Goal: Find specific page/section: Find specific page/section

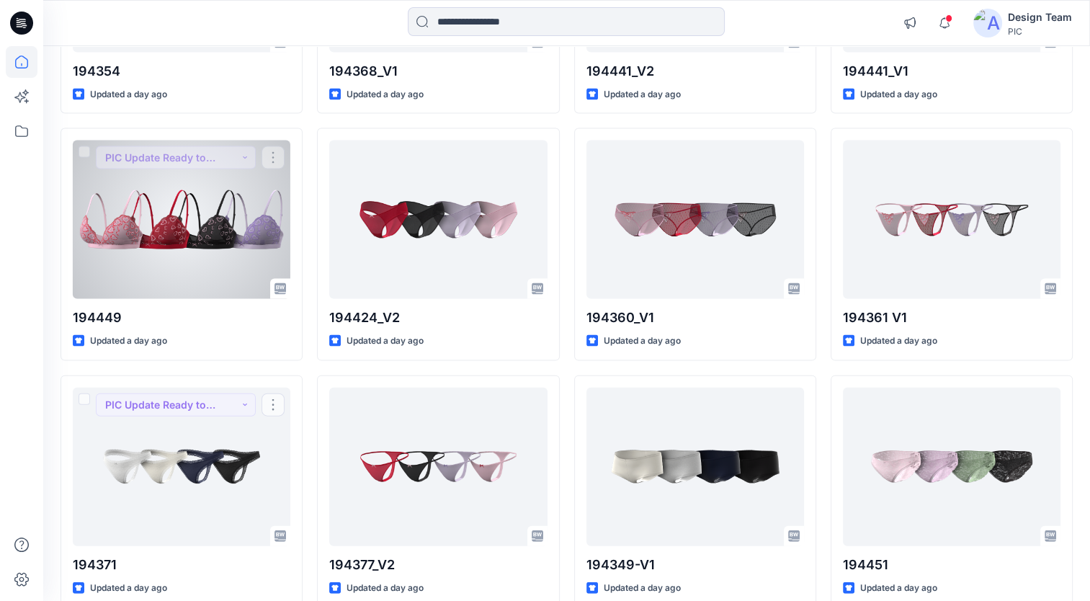
scroll to position [2974, 0]
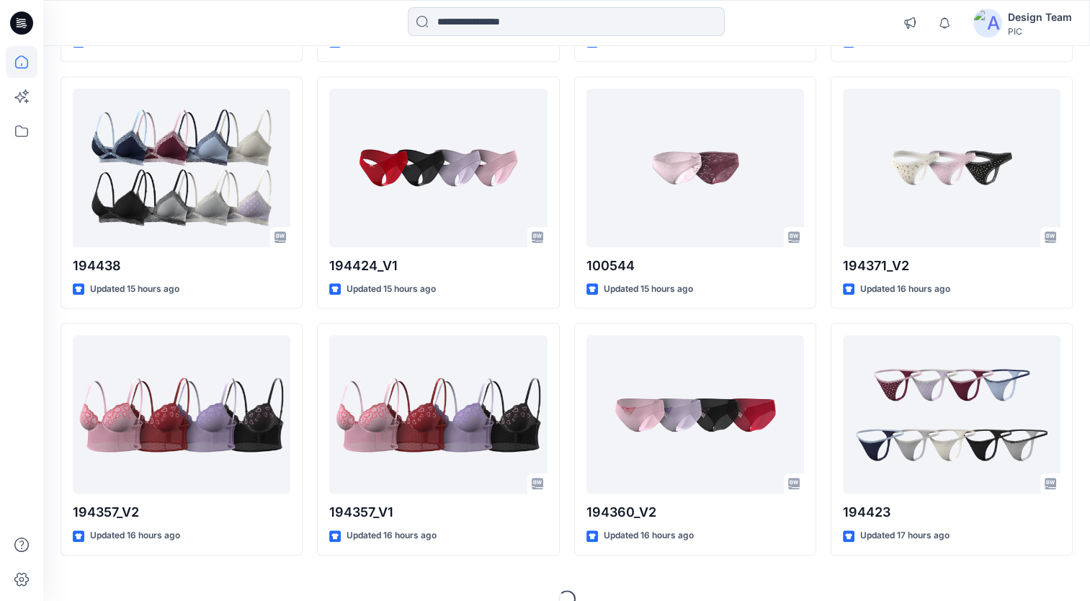
scroll to position [1115, 0]
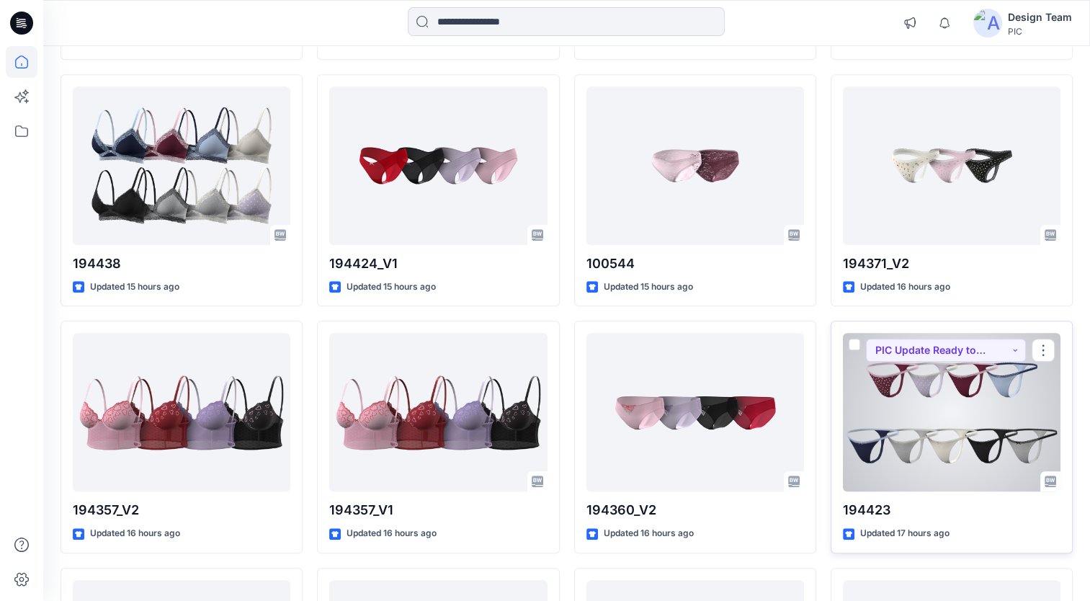
click at [967, 431] on div at bounding box center [952, 412] width 218 height 159
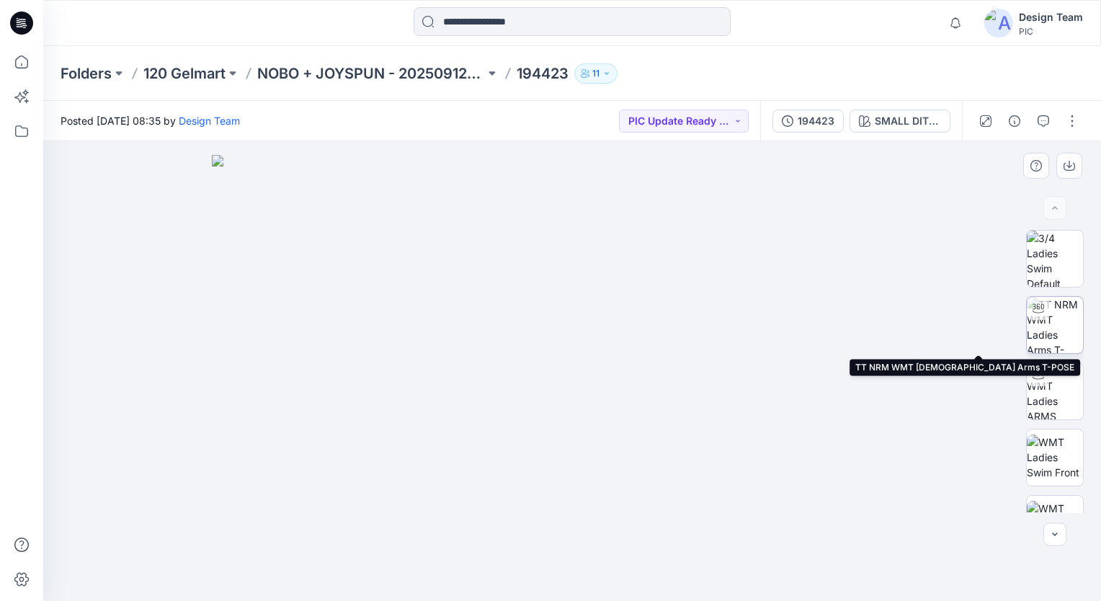
click at [1058, 336] on img at bounding box center [1055, 325] width 56 height 56
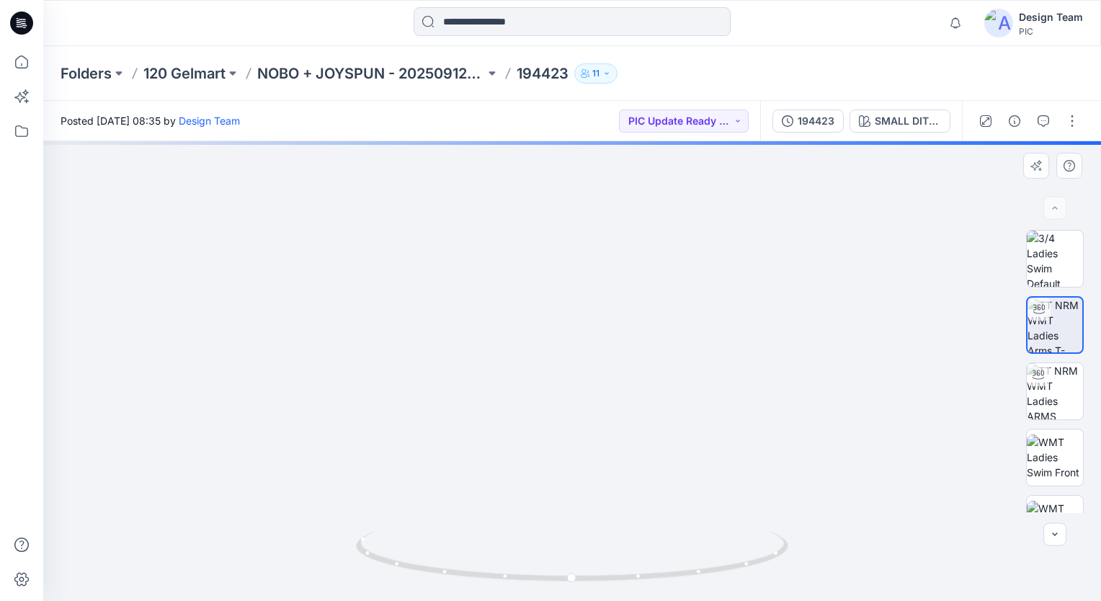
drag, startPoint x: 613, startPoint y: 405, endPoint x: 602, endPoint y: 265, distance: 140.2
click at [602, 265] on img at bounding box center [572, 227] width 846 height 748
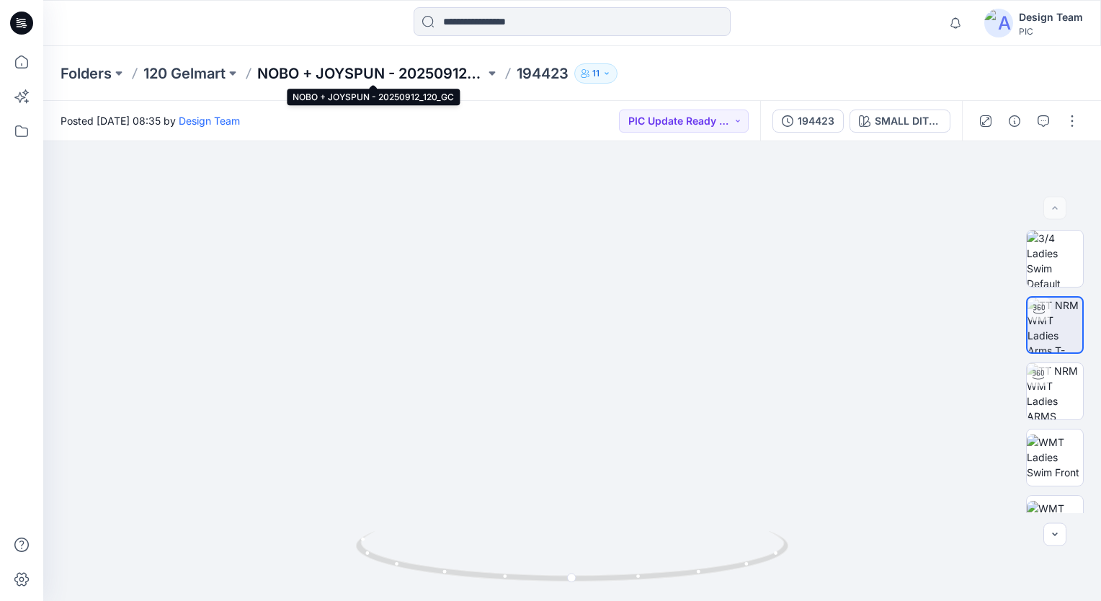
click at [424, 73] on p "NOBO + JOYSPUN - 20250912_120_GC" at bounding box center [371, 73] width 228 height 20
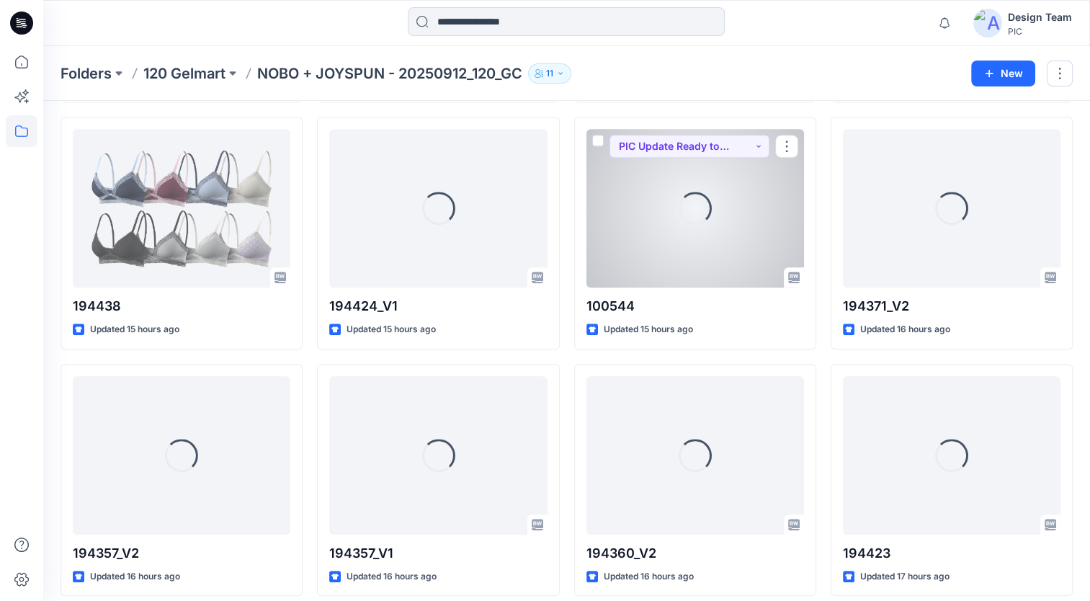
scroll to position [1094, 0]
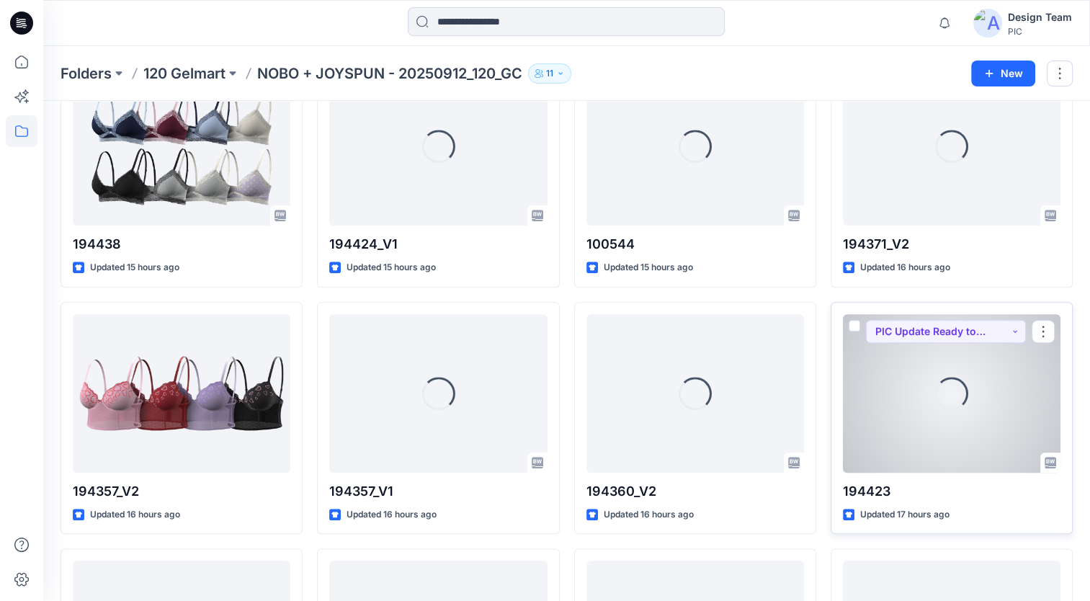
click at [893, 361] on div "Loading..." at bounding box center [952, 393] width 218 height 159
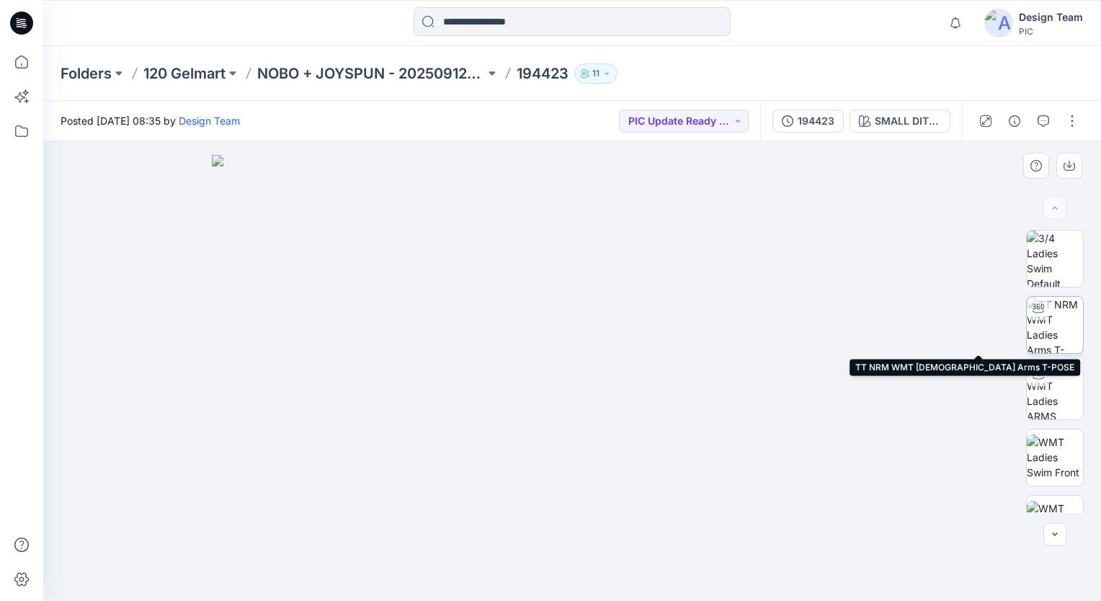
click at [1058, 344] on img at bounding box center [1055, 325] width 56 height 56
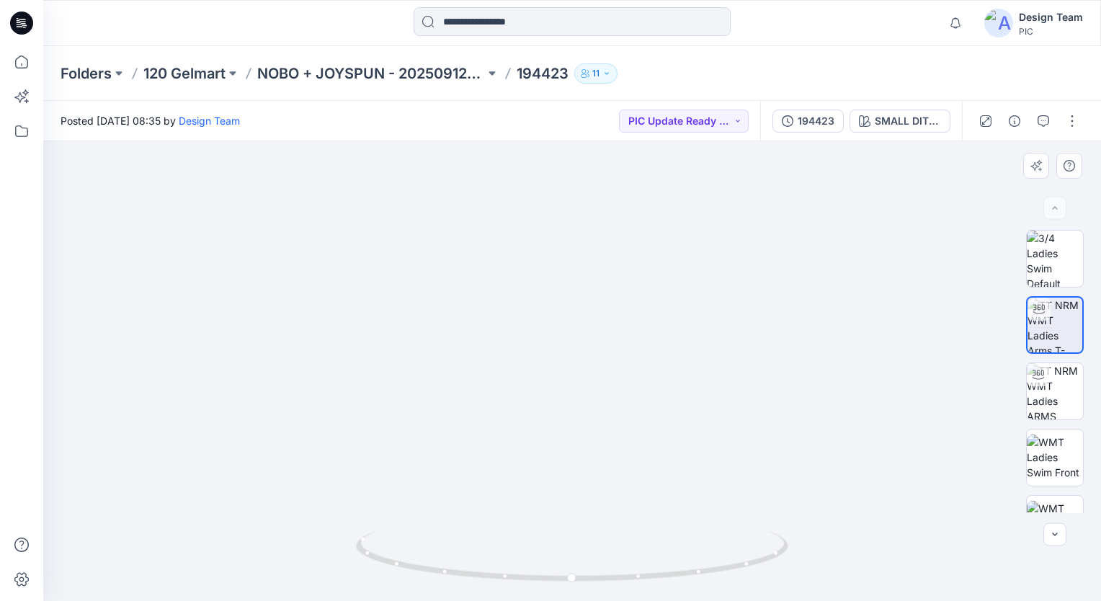
drag, startPoint x: 583, startPoint y: 412, endPoint x: 584, endPoint y: 287, distance: 125.4
click at [584, 287] on img at bounding box center [572, 215] width 846 height 771
drag, startPoint x: 580, startPoint y: 337, endPoint x: 559, endPoint y: 368, distance: 37.4
click at [559, 368] on img at bounding box center [549, 78] width 1231 height 1048
drag, startPoint x: 678, startPoint y: 581, endPoint x: 670, endPoint y: 578, distance: 8.7
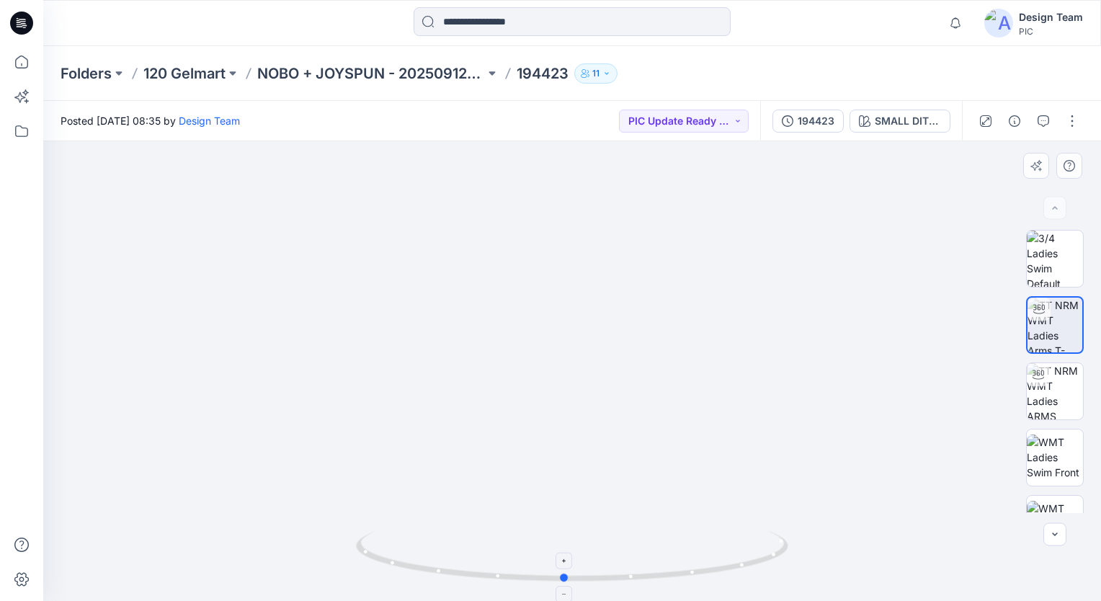
click at [670, 578] on icon at bounding box center [574, 558] width 436 height 54
click at [395, 79] on p "NOBO + JOYSPUN - 20250912_120_GC" at bounding box center [371, 73] width 228 height 20
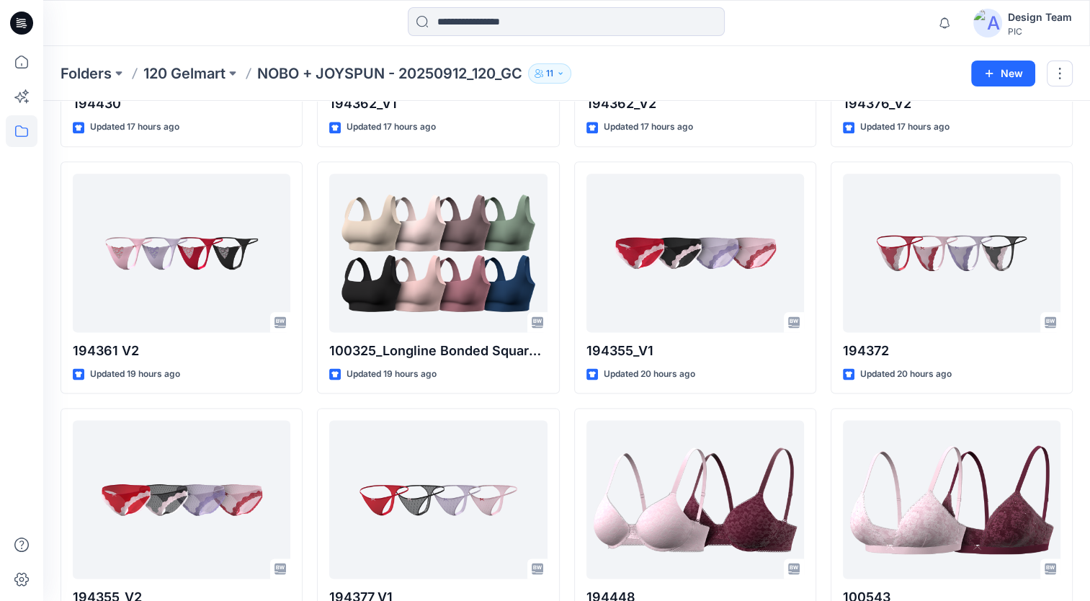
scroll to position [1729, 0]
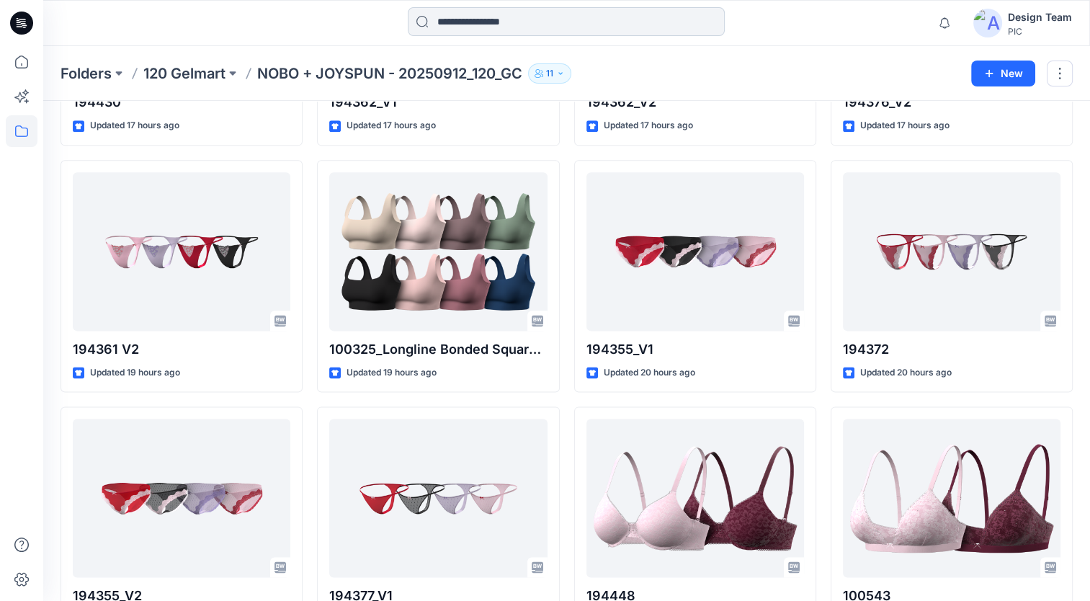
click at [461, 27] on input at bounding box center [566, 21] width 317 height 29
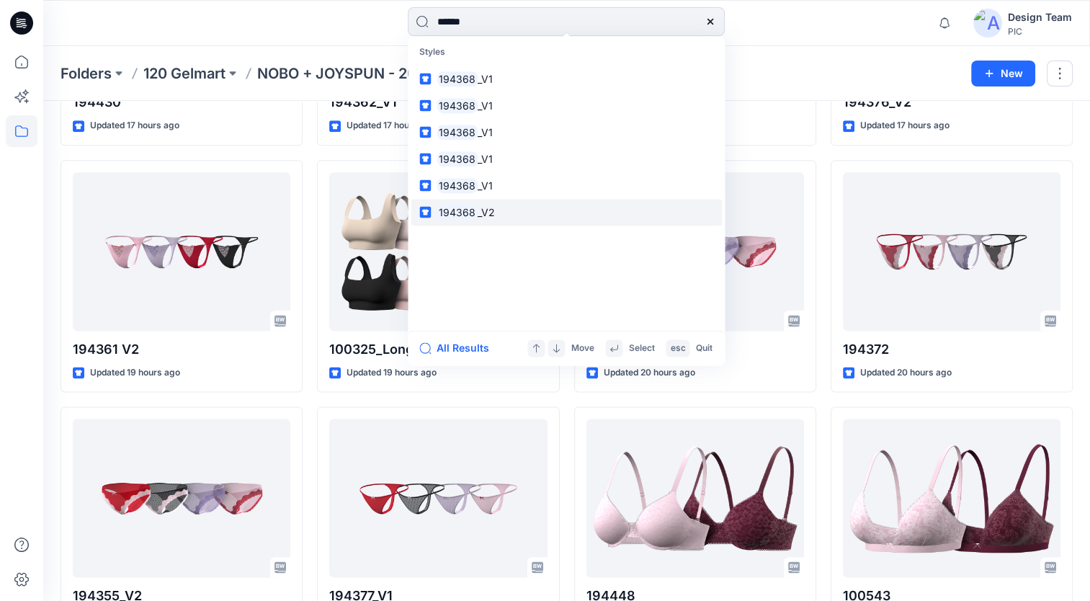
type input "******"
click at [474, 206] on mark "194368" at bounding box center [457, 212] width 41 height 17
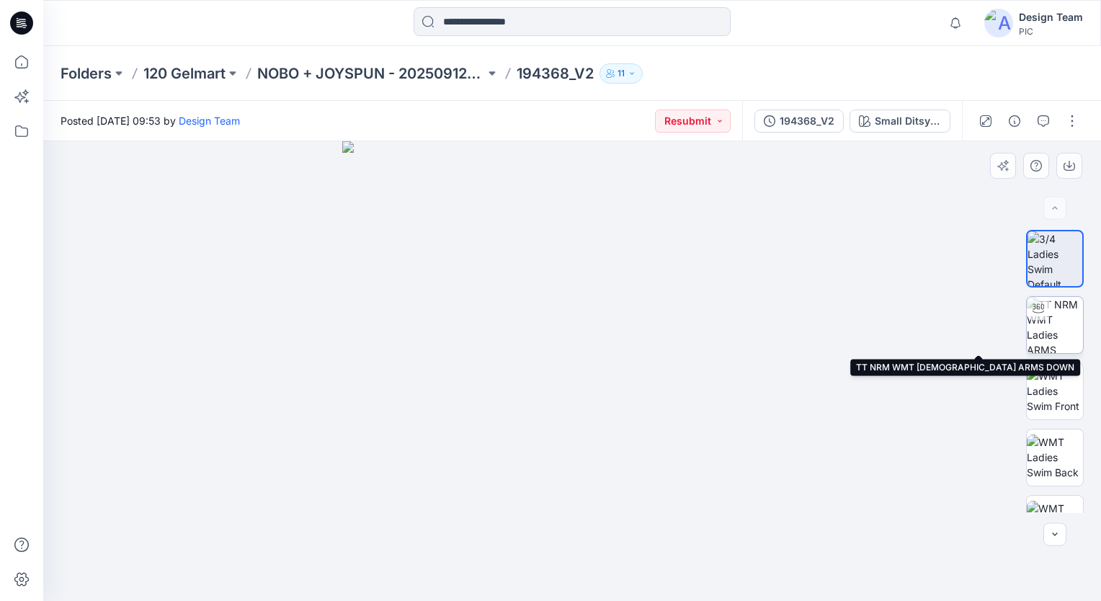
click at [1048, 325] on img at bounding box center [1055, 325] width 56 height 56
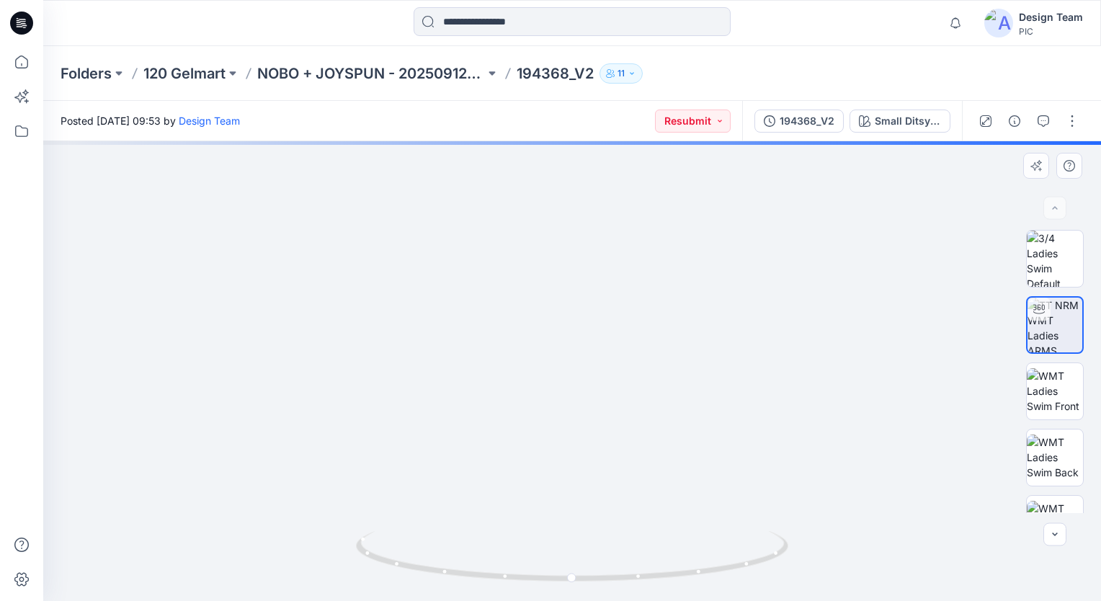
drag, startPoint x: 598, startPoint y: 473, endPoint x: 556, endPoint y: 349, distance: 131.5
click at [556, 349] on img at bounding box center [562, 167] width 1077 height 869
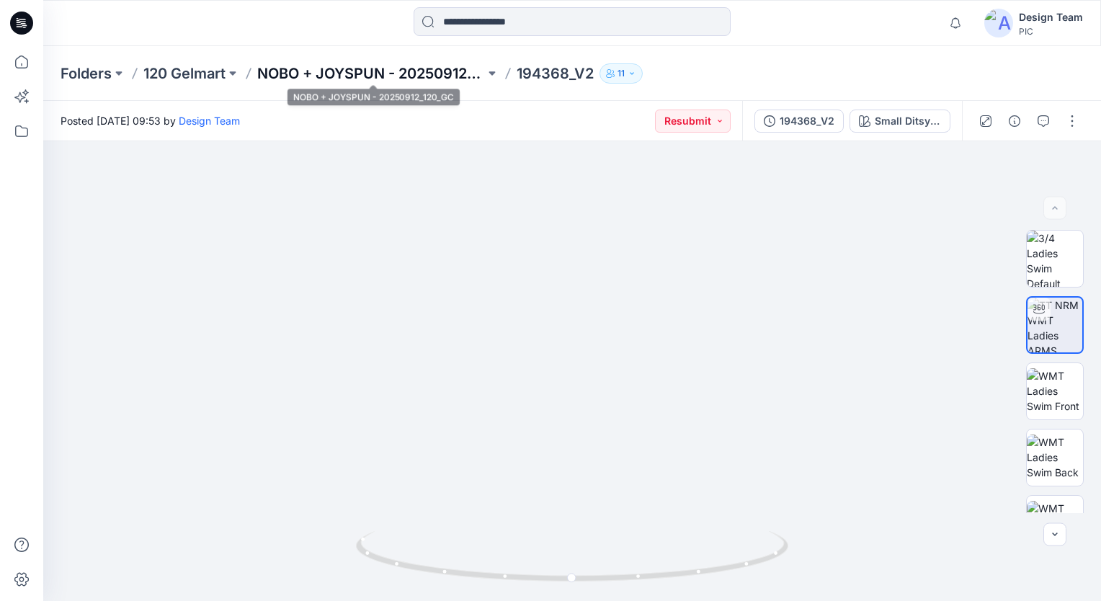
click at [393, 75] on p "NOBO + JOYSPUN - 20250912_120_GC" at bounding box center [371, 73] width 228 height 20
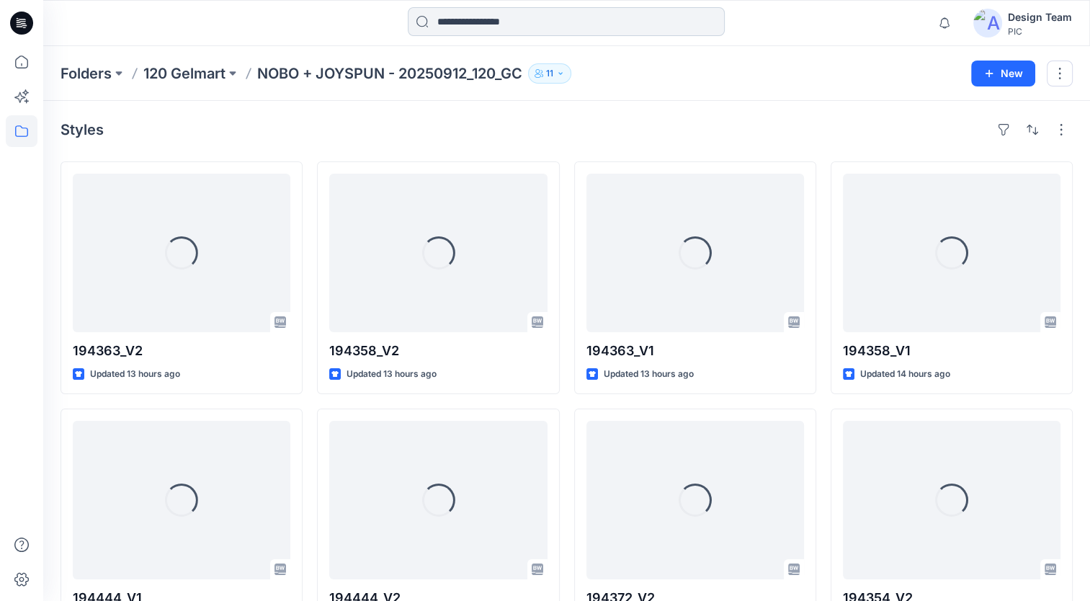
click at [512, 19] on input at bounding box center [566, 21] width 317 height 29
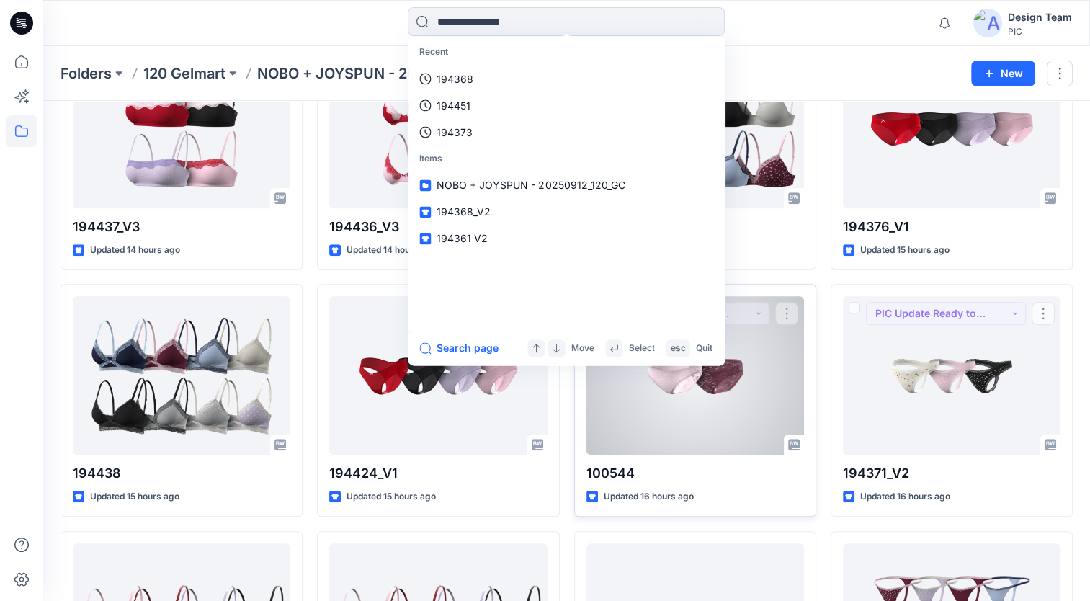
scroll to position [1009, 0]
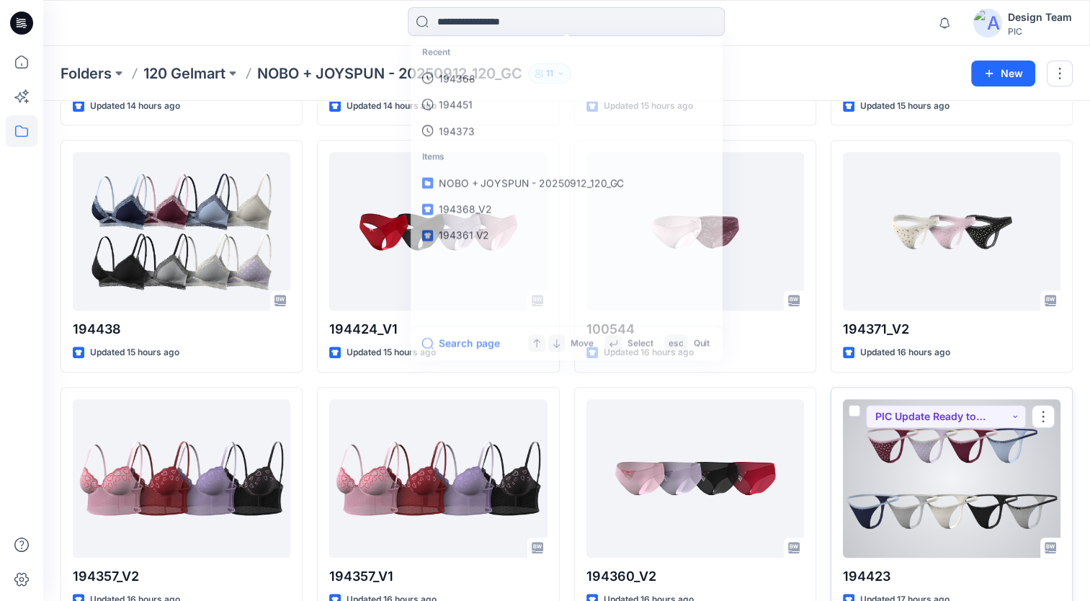
click at [902, 488] on div at bounding box center [952, 478] width 218 height 159
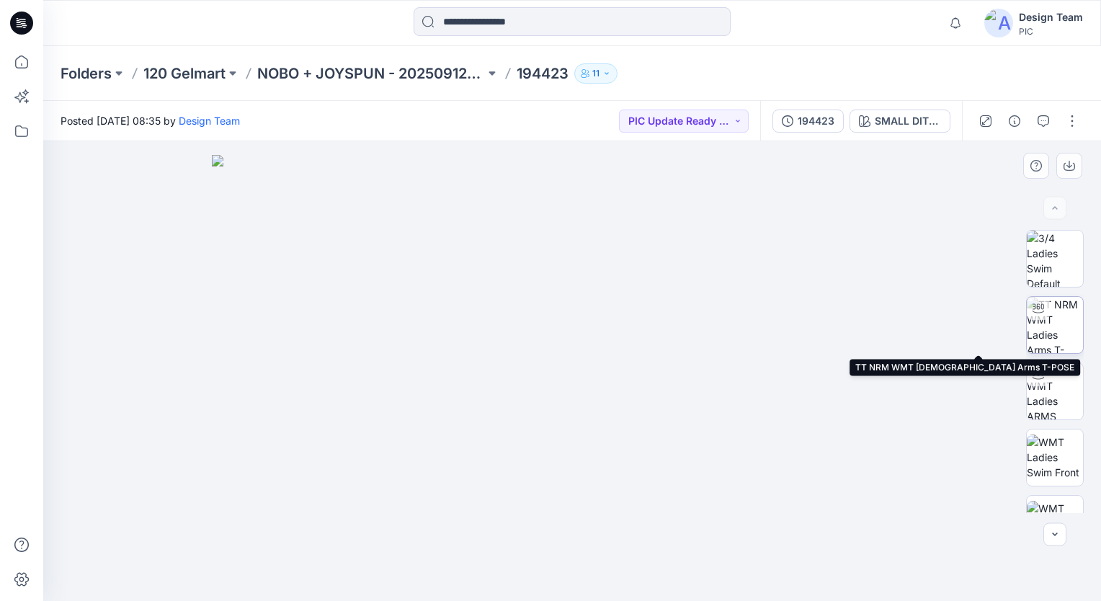
click at [1063, 331] on img at bounding box center [1055, 325] width 56 height 56
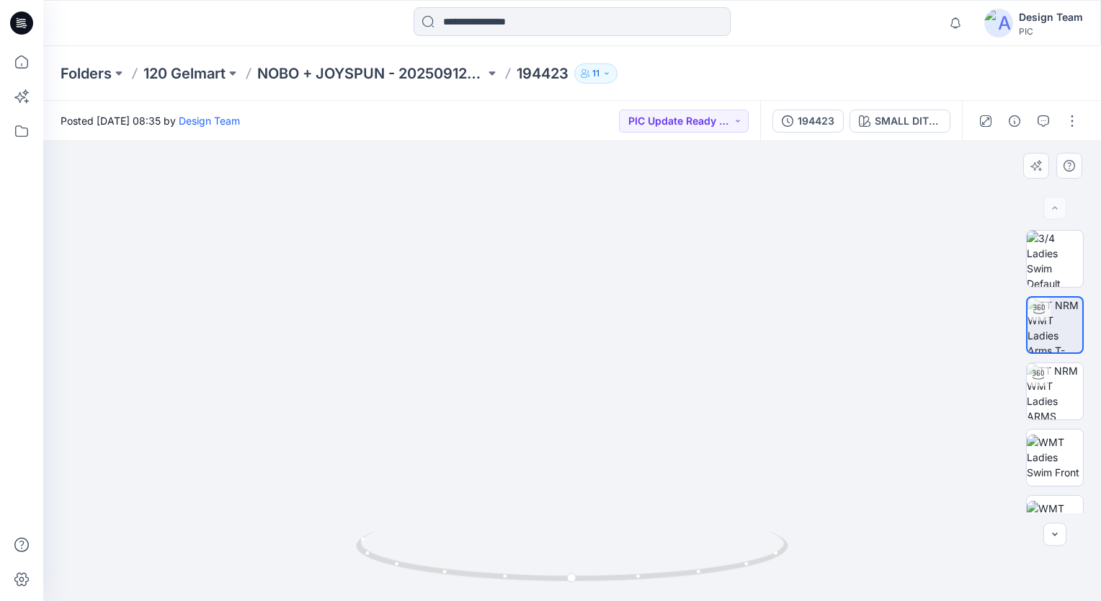
drag, startPoint x: 594, startPoint y: 437, endPoint x: 536, endPoint y: 358, distance: 97.4
click at [536, 359] on img at bounding box center [557, 191] width 1154 height 819
drag, startPoint x: 471, startPoint y: 440, endPoint x: 646, endPoint y: 468, distance: 177.2
click at [646, 468] on img at bounding box center [585, 96] width 1405 height 1010
drag, startPoint x: 532, startPoint y: 465, endPoint x: 496, endPoint y: 330, distance: 139.7
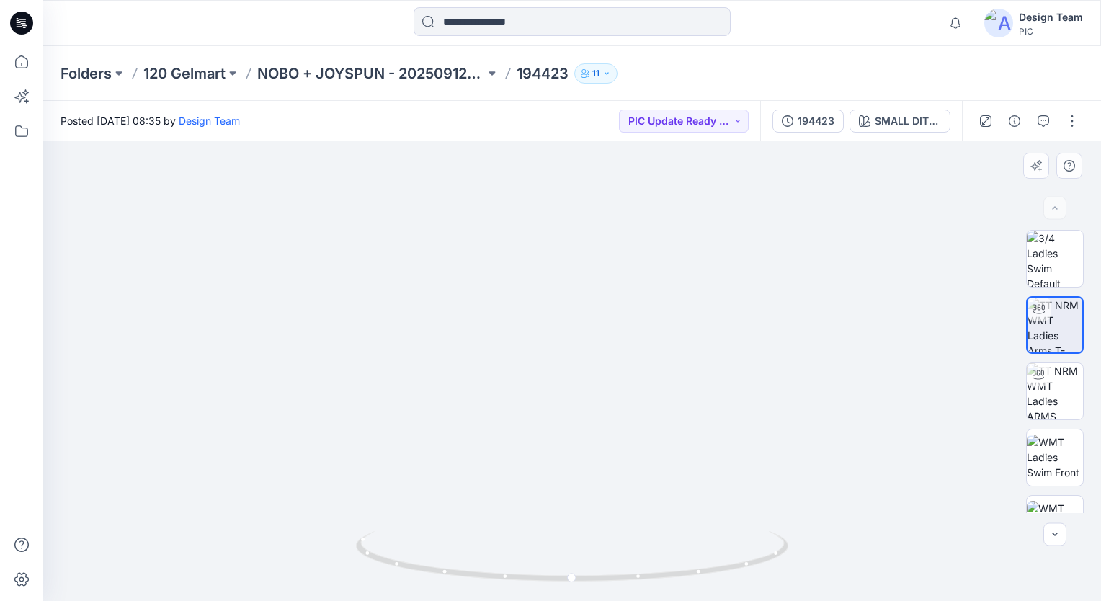
click at [496, 330] on img at bounding box center [572, 162] width 942 height 875
drag, startPoint x: 575, startPoint y: 203, endPoint x: 576, endPoint y: 329, distance: 125.4
click at [576, 329] on img at bounding box center [573, 93] width 1251 height 1016
drag, startPoint x: 597, startPoint y: 584, endPoint x: 588, endPoint y: 589, distance: 10.0
click at [588, 589] on div at bounding box center [572, 565] width 432 height 72
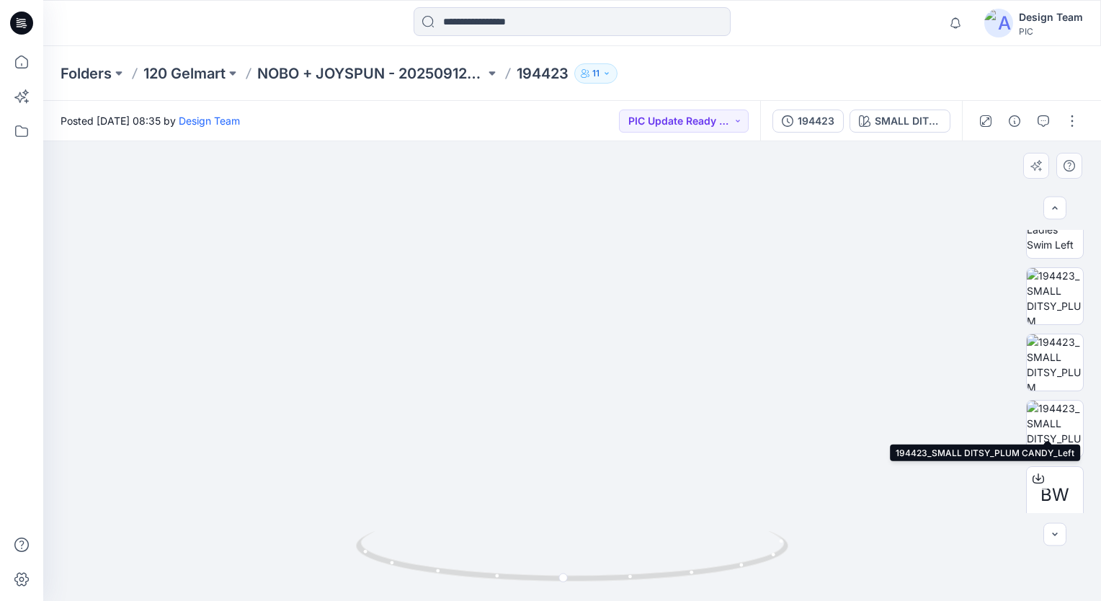
scroll to position [216, 0]
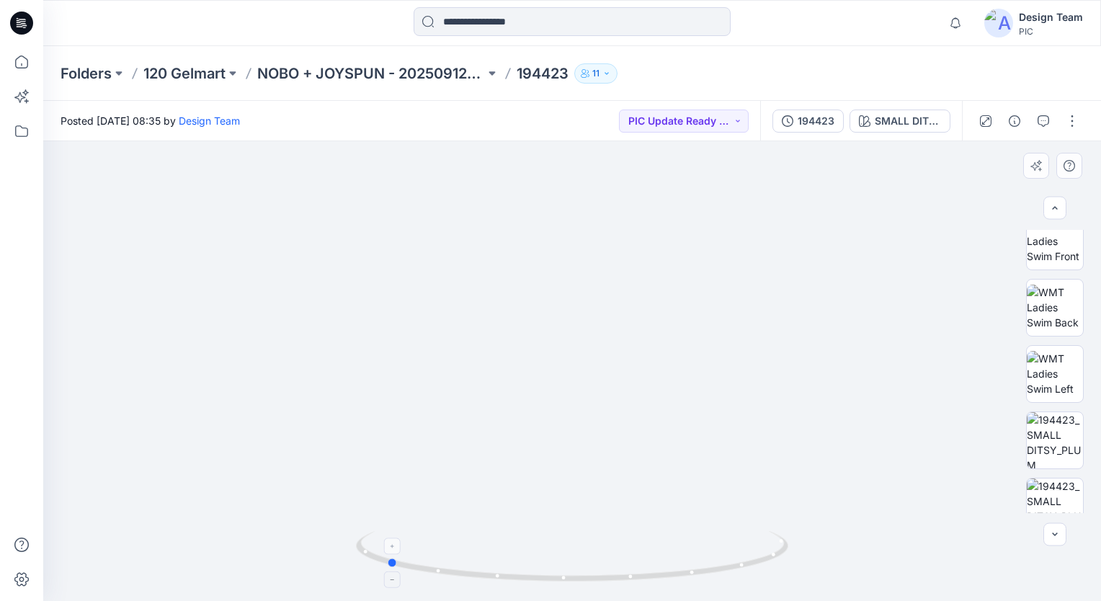
drag, startPoint x: 737, startPoint y: 574, endPoint x: 561, endPoint y: 577, distance: 175.8
click at [561, 577] on icon at bounding box center [574, 558] width 436 height 54
